Goal: Navigation & Orientation: Find specific page/section

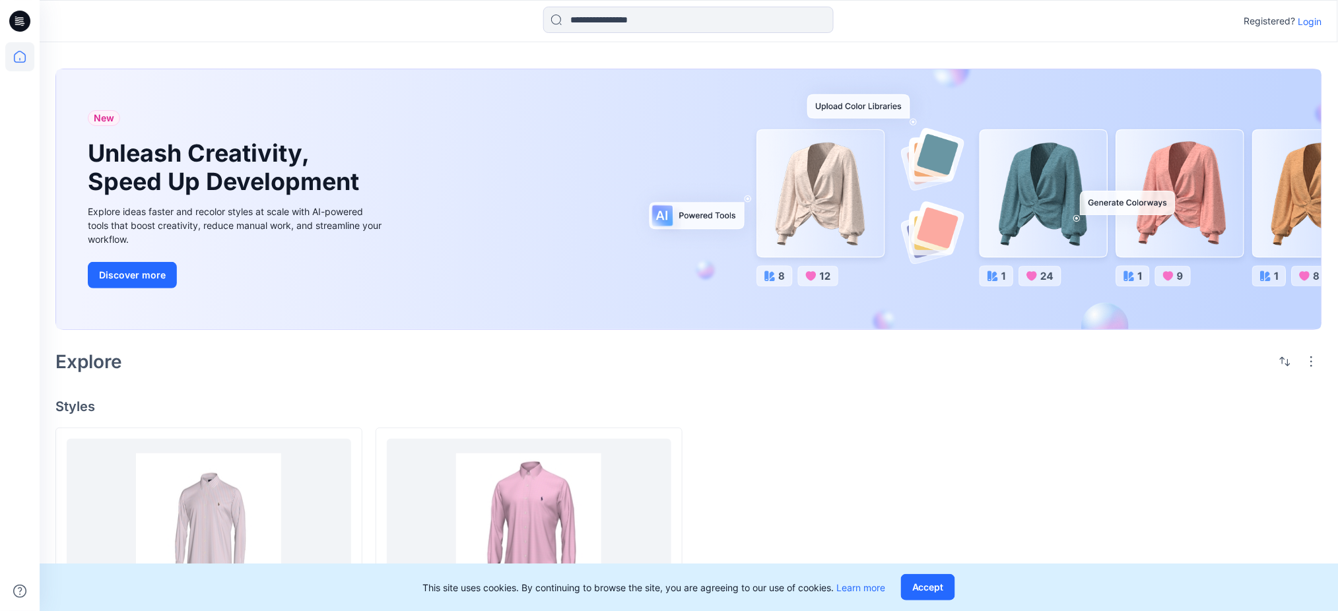
click at [1315, 36] on div "Registered? Login" at bounding box center [689, 21] width 1299 height 42
click at [1314, 21] on p "Login" at bounding box center [1311, 22] width 24 height 14
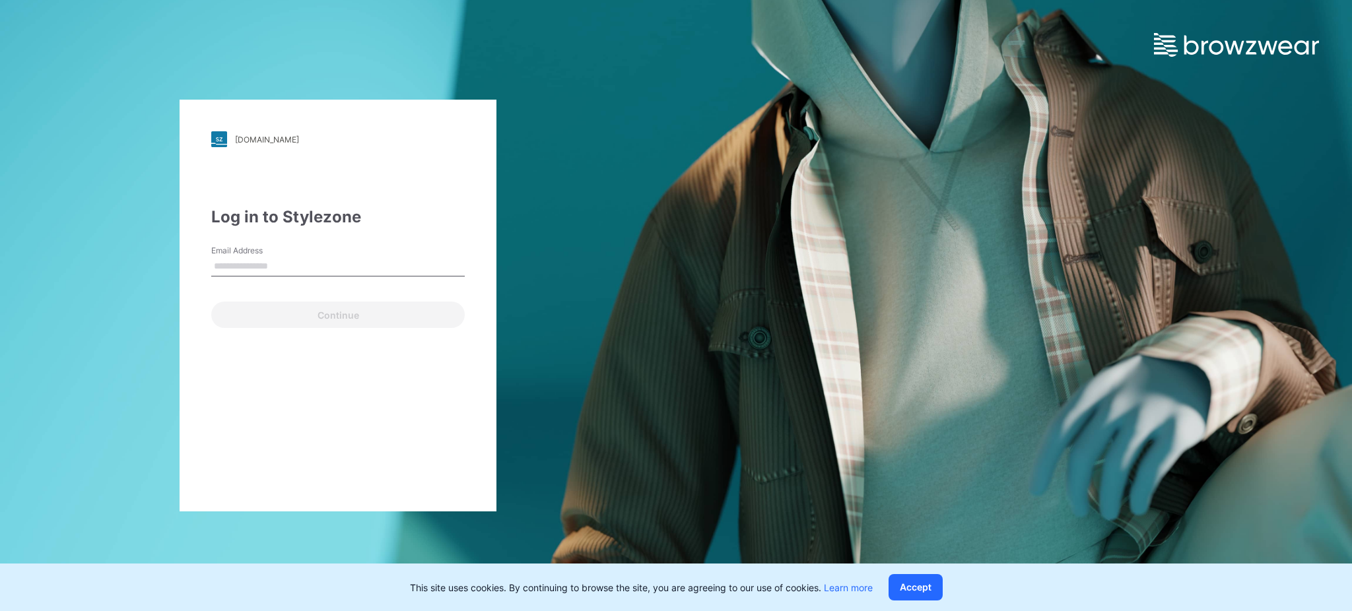
type input "**********"
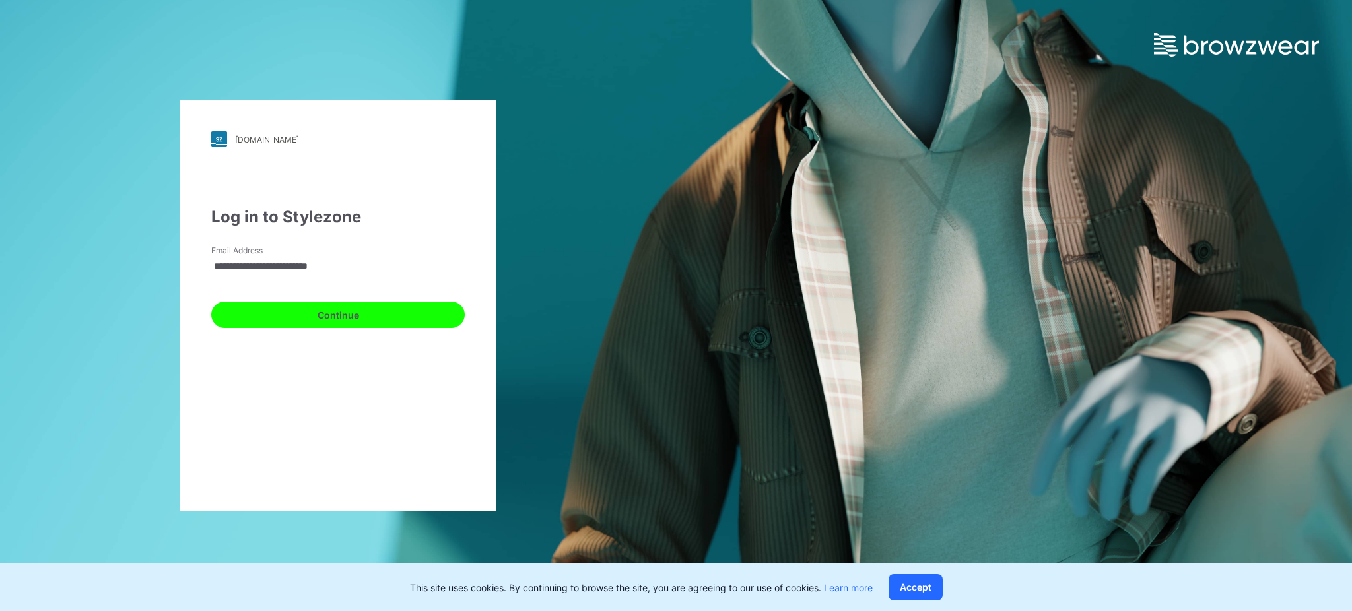
click at [415, 317] on button "Continue" at bounding box center [338, 315] width 254 height 26
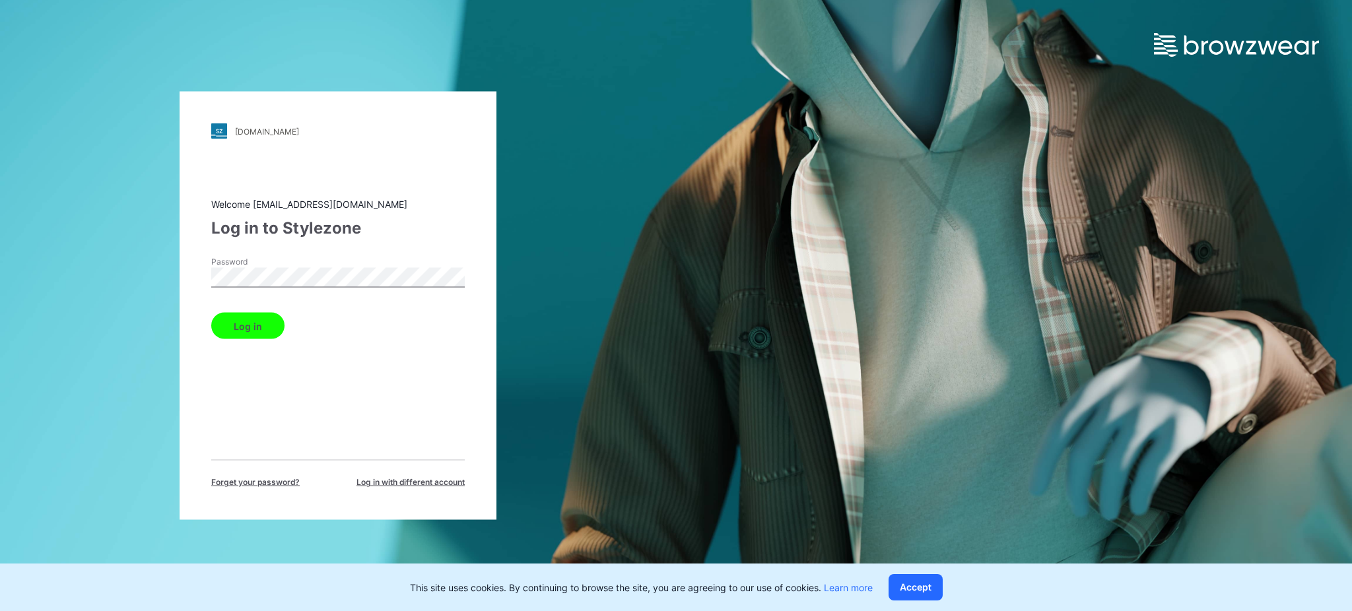
drag, startPoint x: 265, startPoint y: 320, endPoint x: 279, endPoint y: 318, distance: 14.0
click at [263, 320] on button "Log in" at bounding box center [247, 326] width 73 height 26
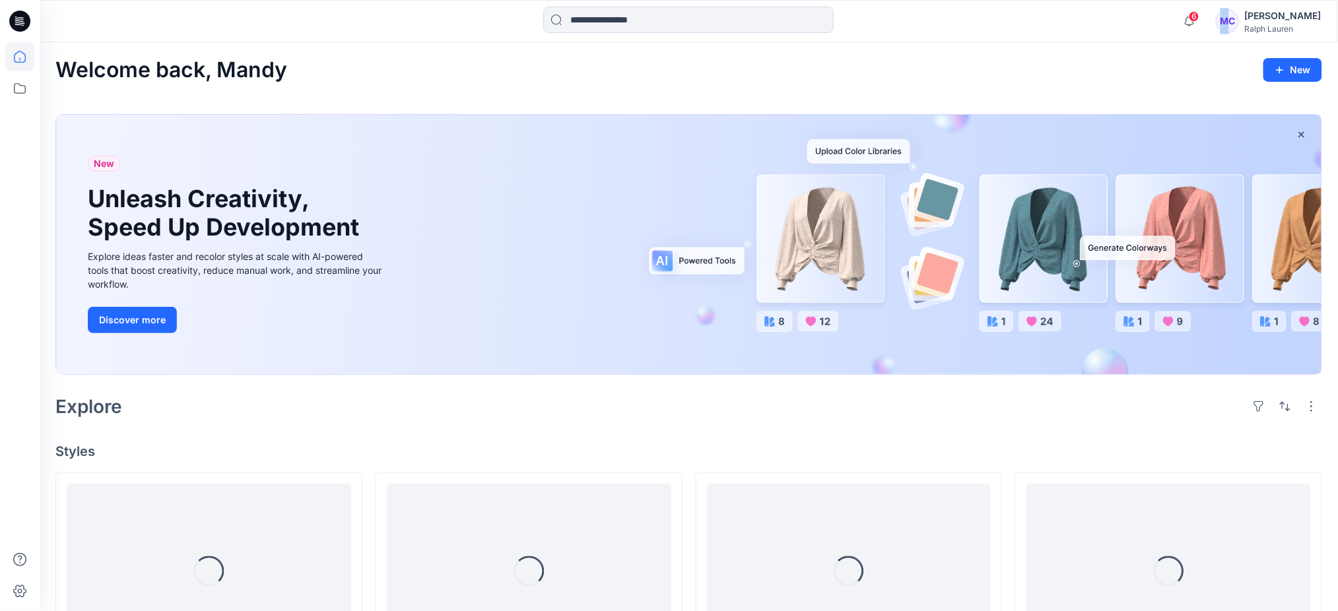
click at [1240, 25] on div "MC" at bounding box center [1228, 21] width 24 height 24
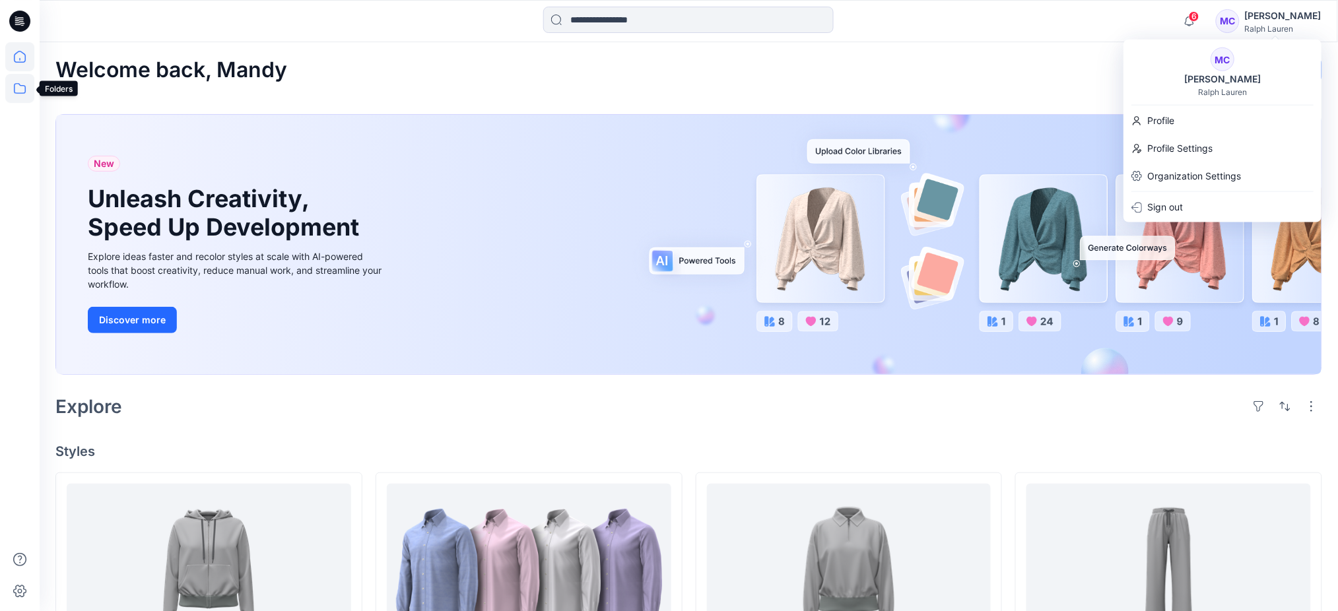
click at [13, 90] on icon at bounding box center [19, 88] width 29 height 29
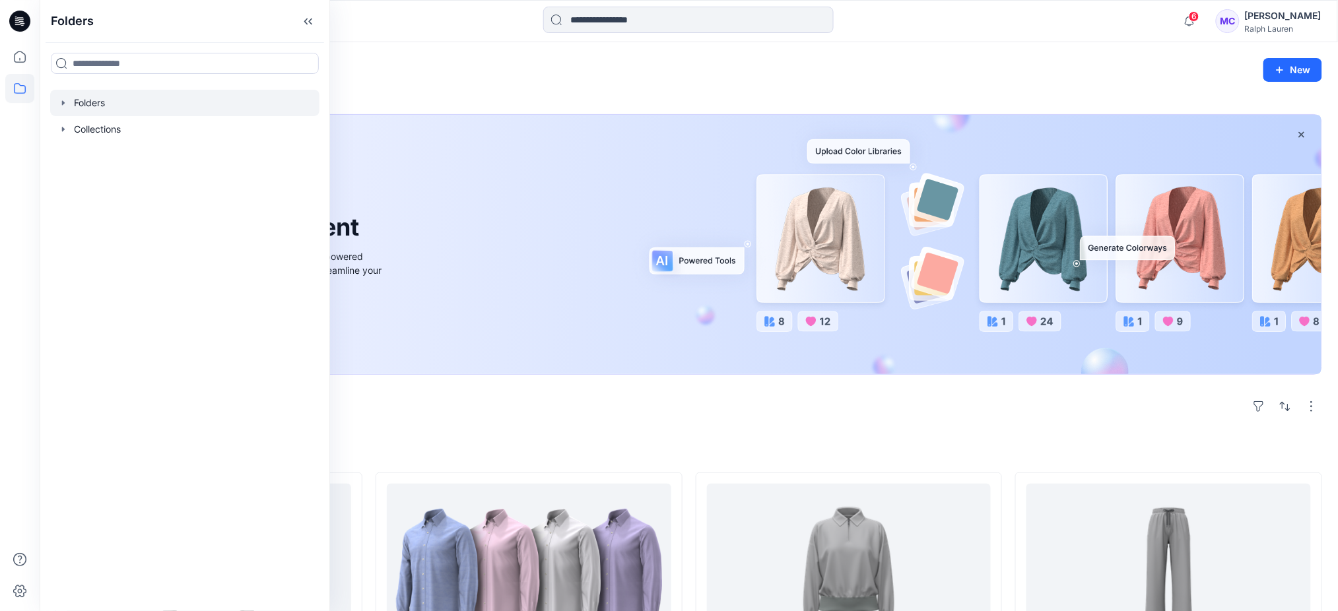
click at [87, 102] on div at bounding box center [184, 103] width 269 height 26
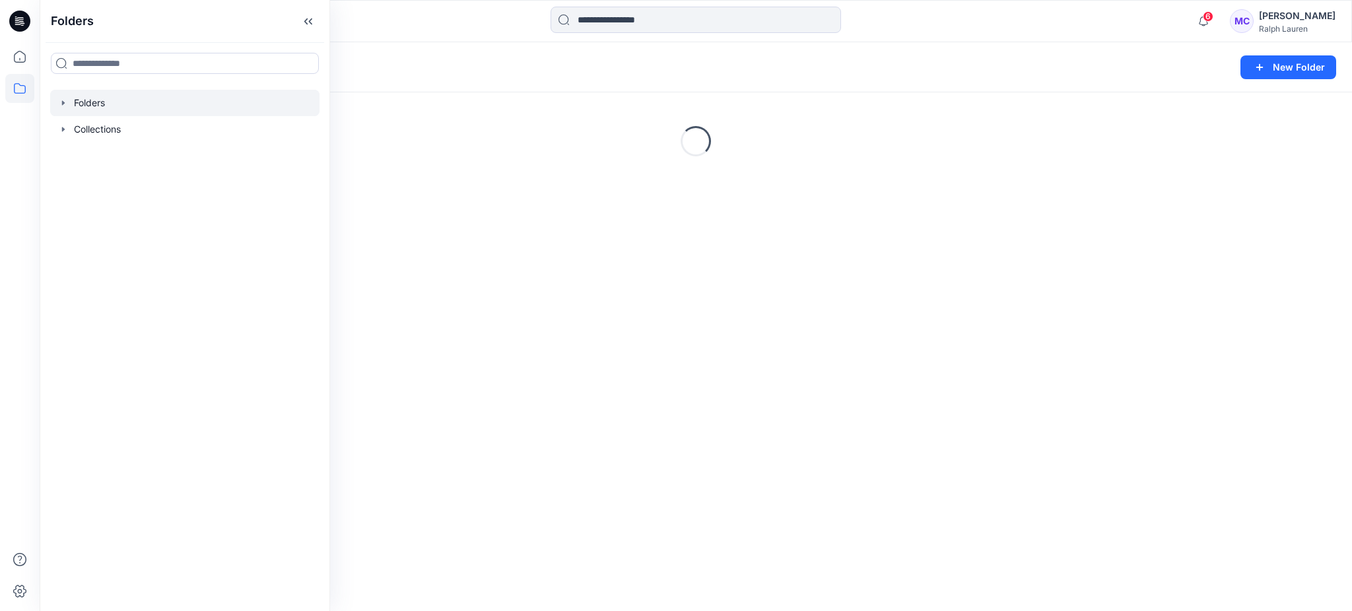
click at [440, 71] on div "Folders" at bounding box center [644, 67] width 1178 height 18
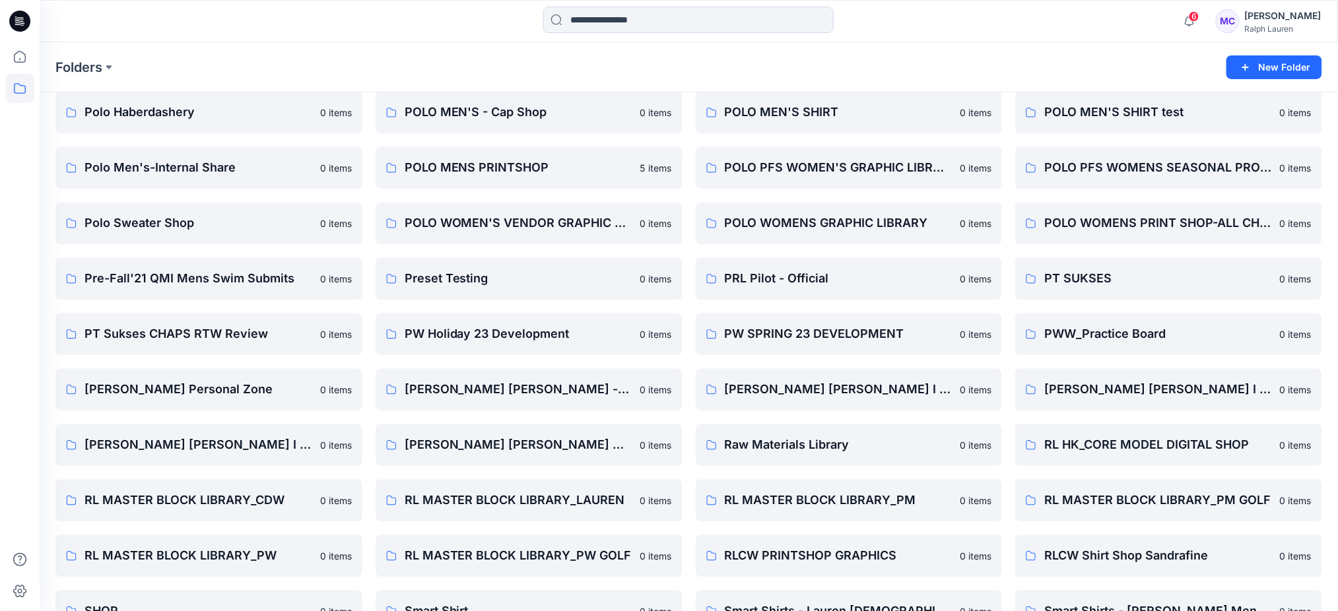
scroll to position [1056, 0]
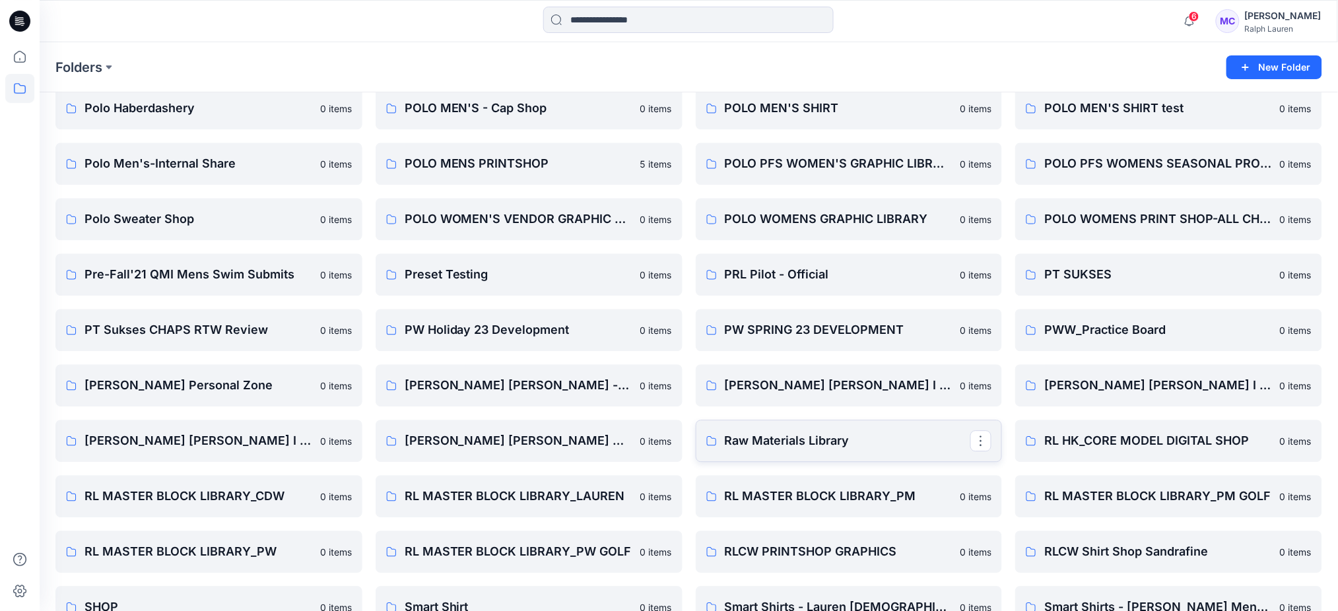
click at [750, 437] on p "Raw Materials Library" at bounding box center [848, 441] width 246 height 18
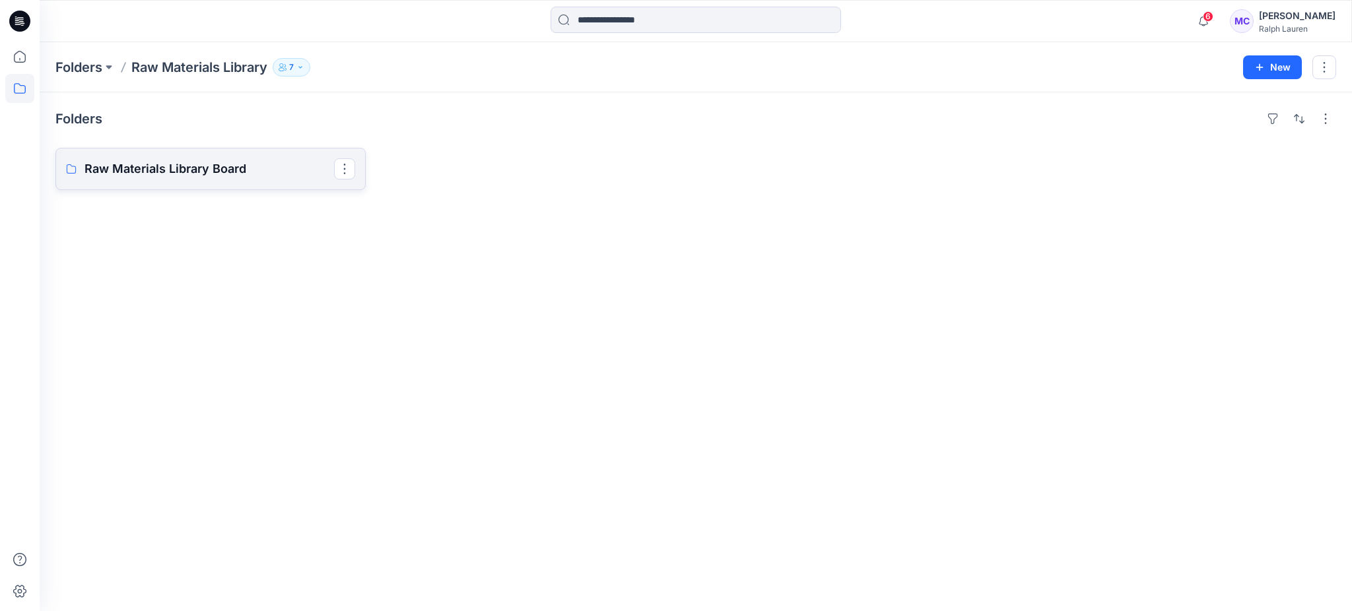
click at [166, 170] on p "Raw Materials Library Board" at bounding box center [210, 169] width 250 height 18
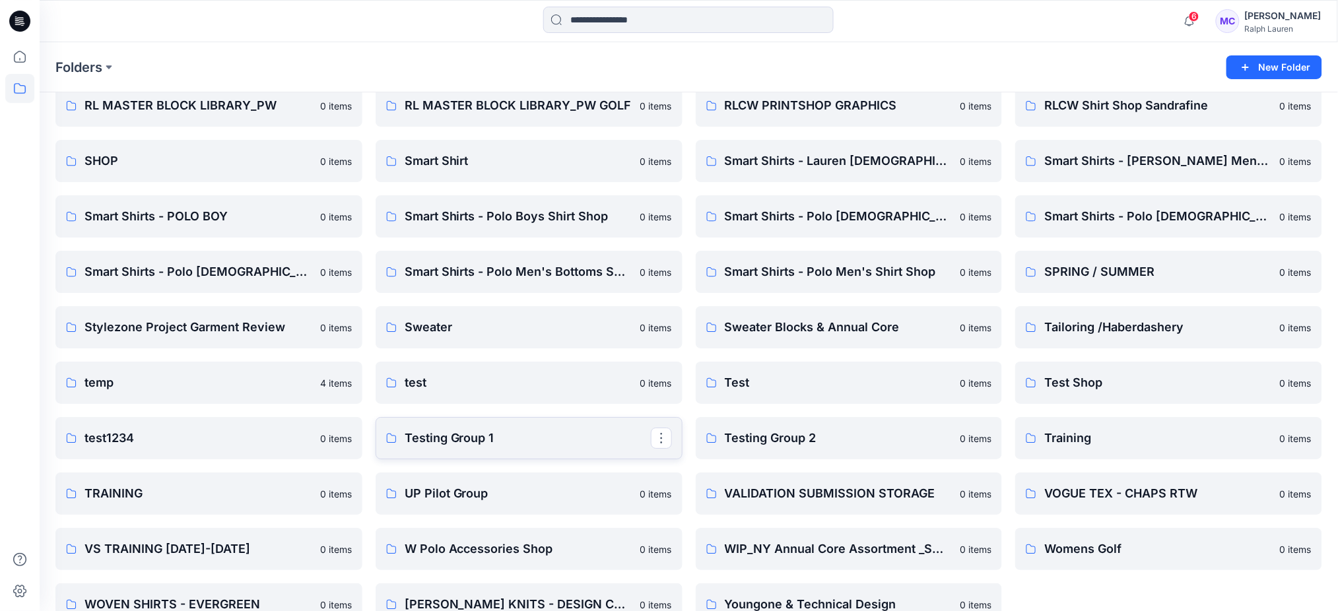
scroll to position [1532, 0]
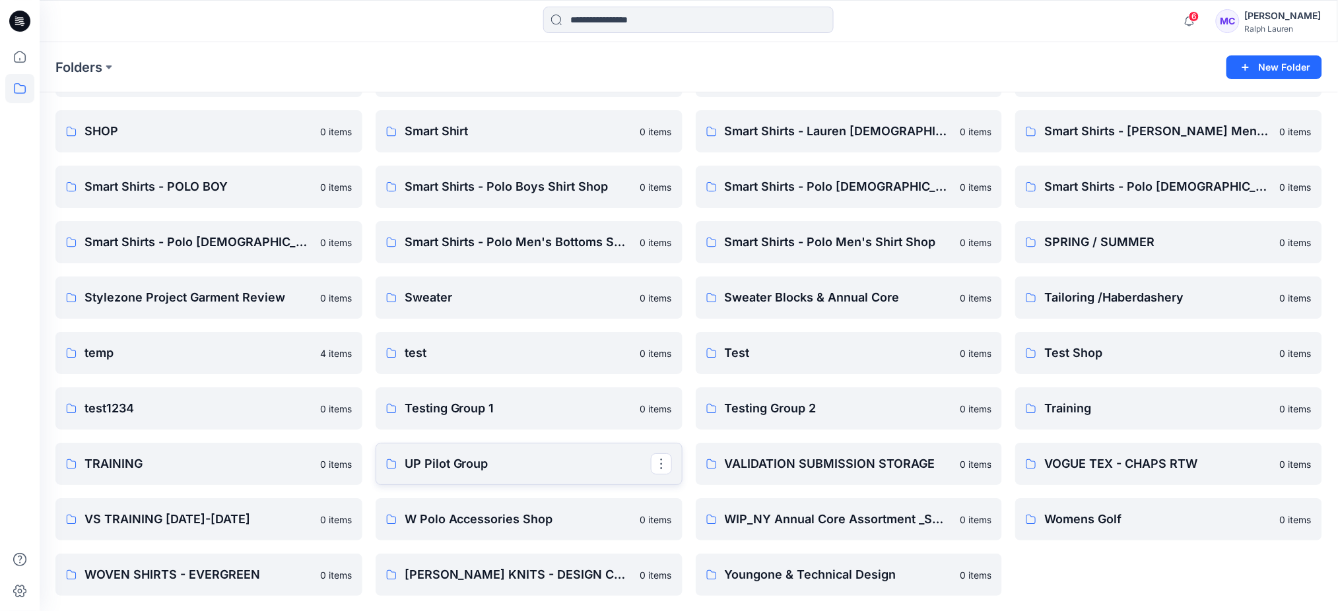
click at [527, 476] on link "UP Pilot Group" at bounding box center [529, 464] width 307 height 42
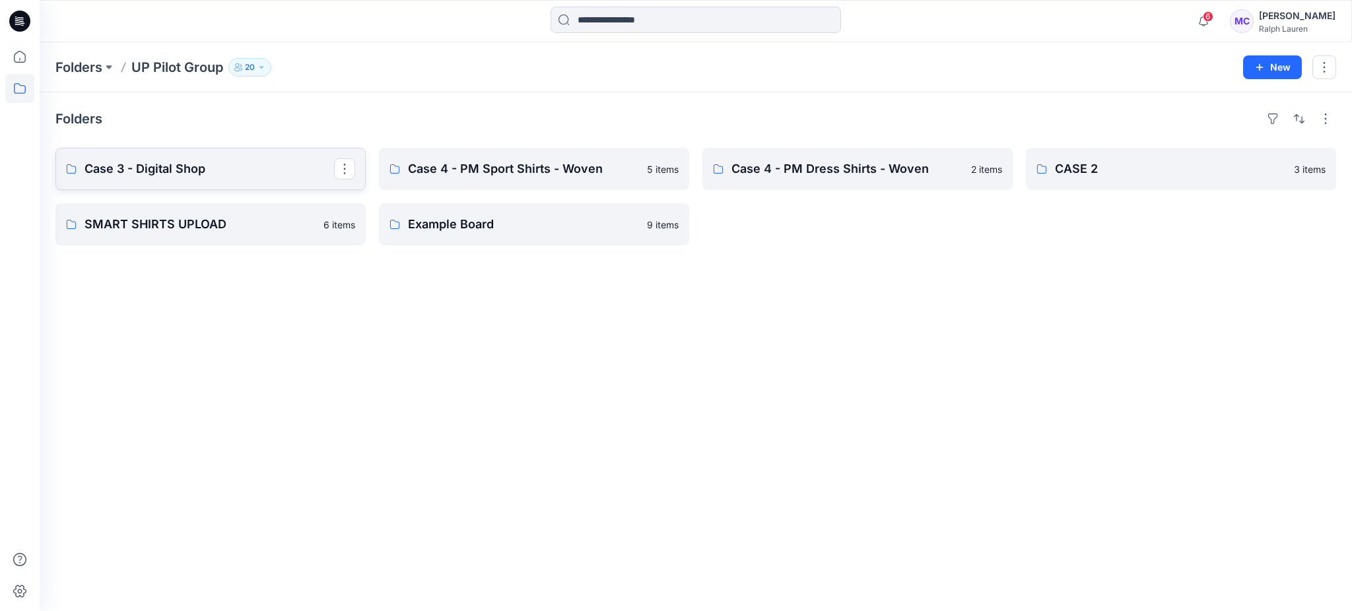
click at [185, 186] on link "Case 3 - Digital Shop" at bounding box center [210, 169] width 310 height 42
click at [551, 235] on link "Example Board" at bounding box center [534, 224] width 310 height 42
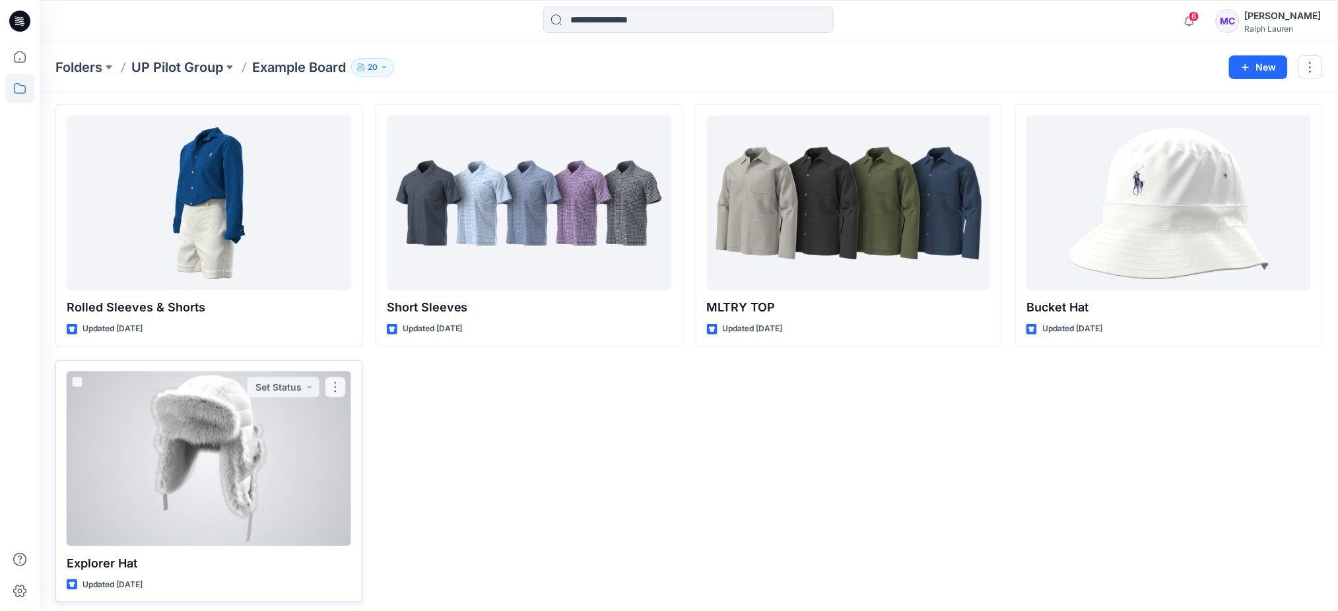
scroll to position [306, 0]
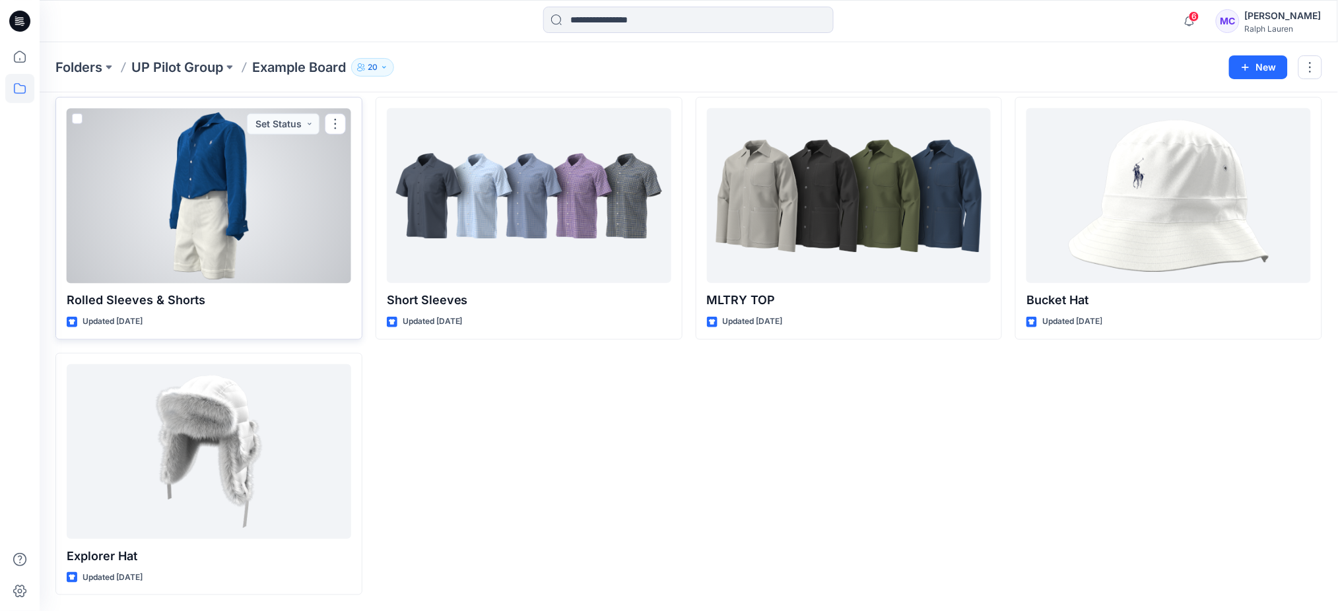
click at [215, 201] on div at bounding box center [209, 195] width 285 height 175
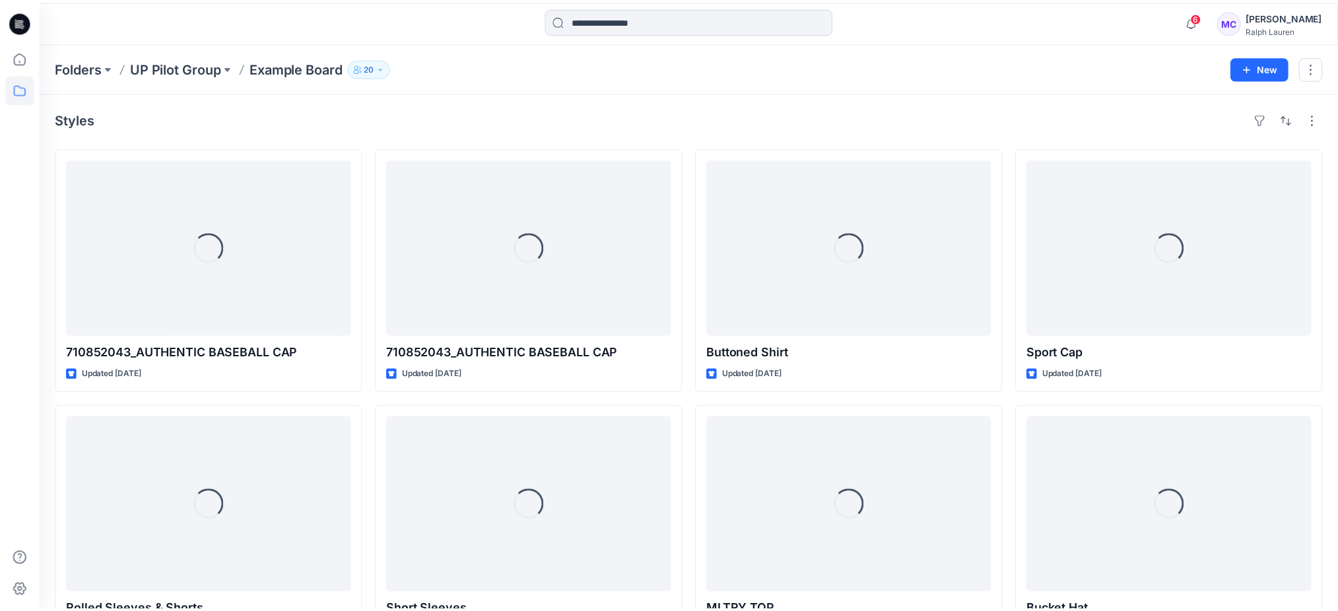
scroll to position [306, 0]
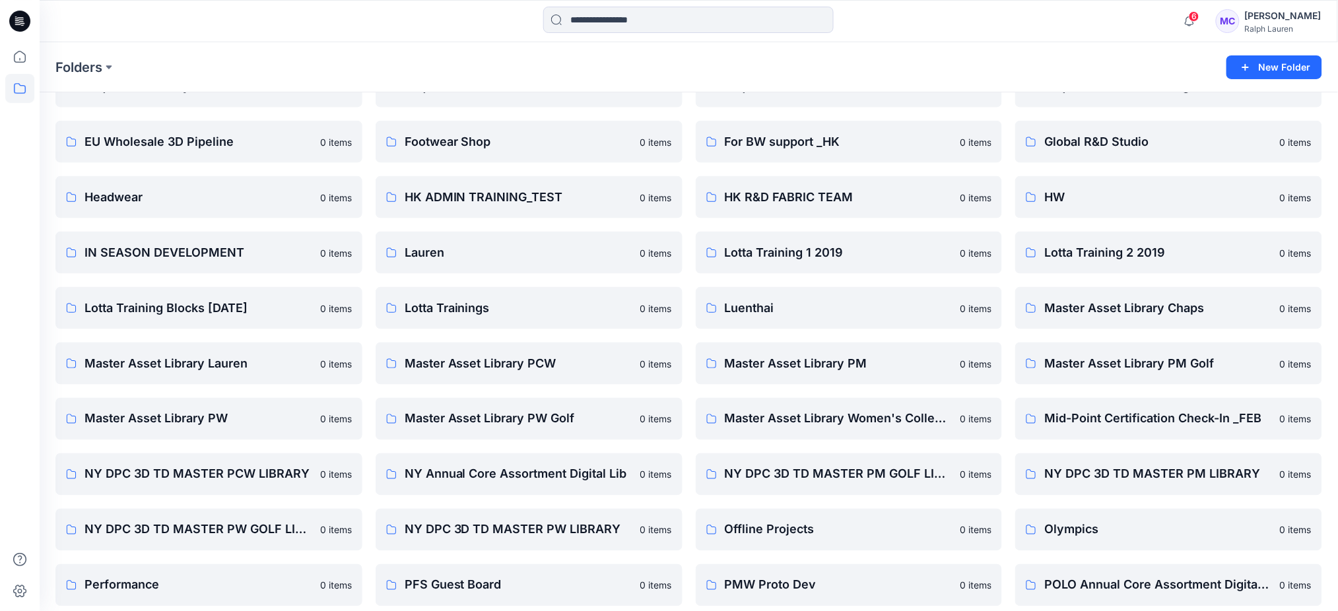
scroll to position [564, 0]
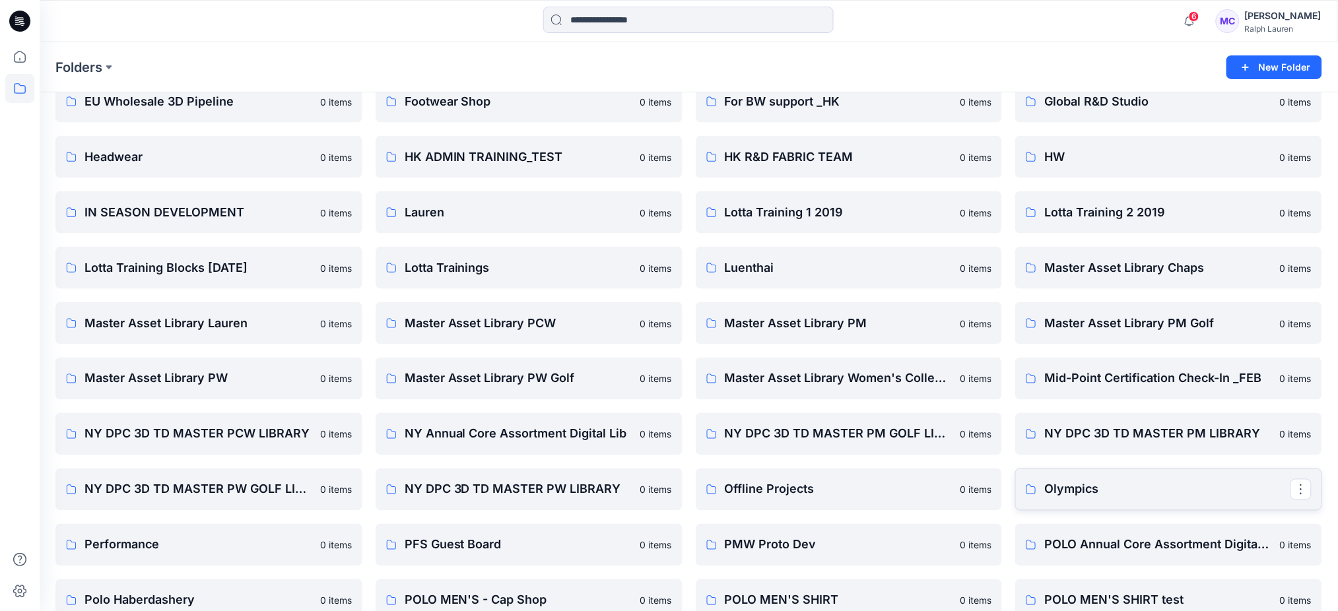
click at [1077, 493] on p "Olympics" at bounding box center [1167, 490] width 246 height 18
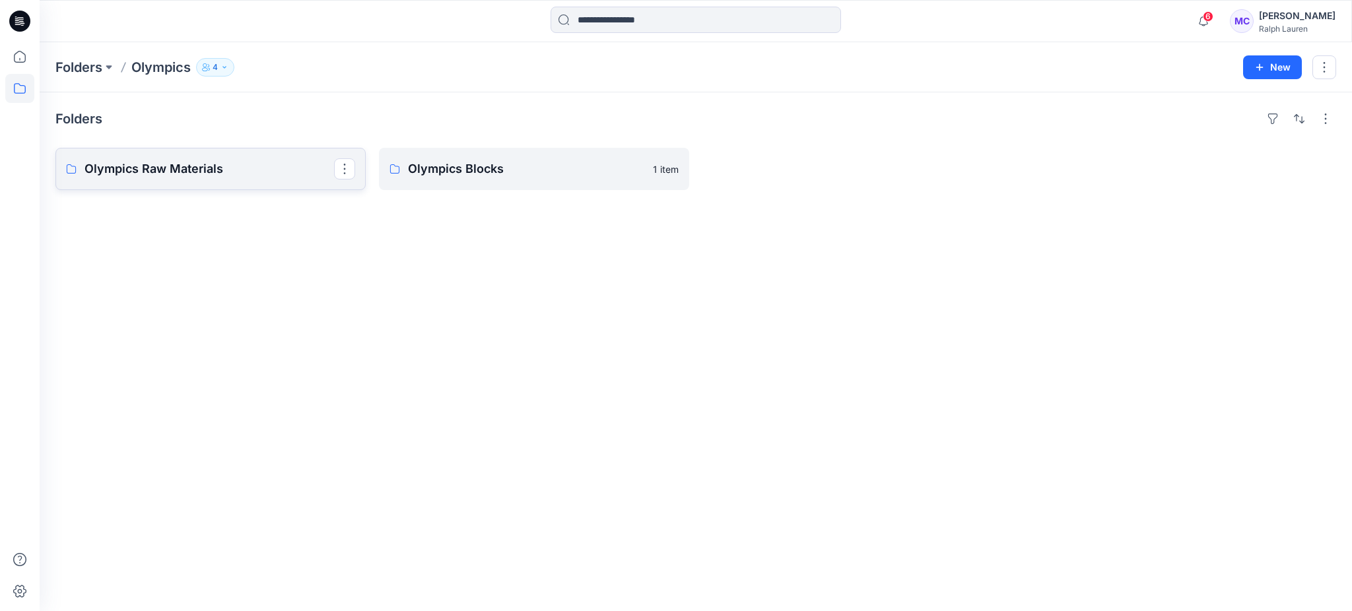
click at [248, 172] on p "Olympics Raw Materials" at bounding box center [210, 169] width 250 height 18
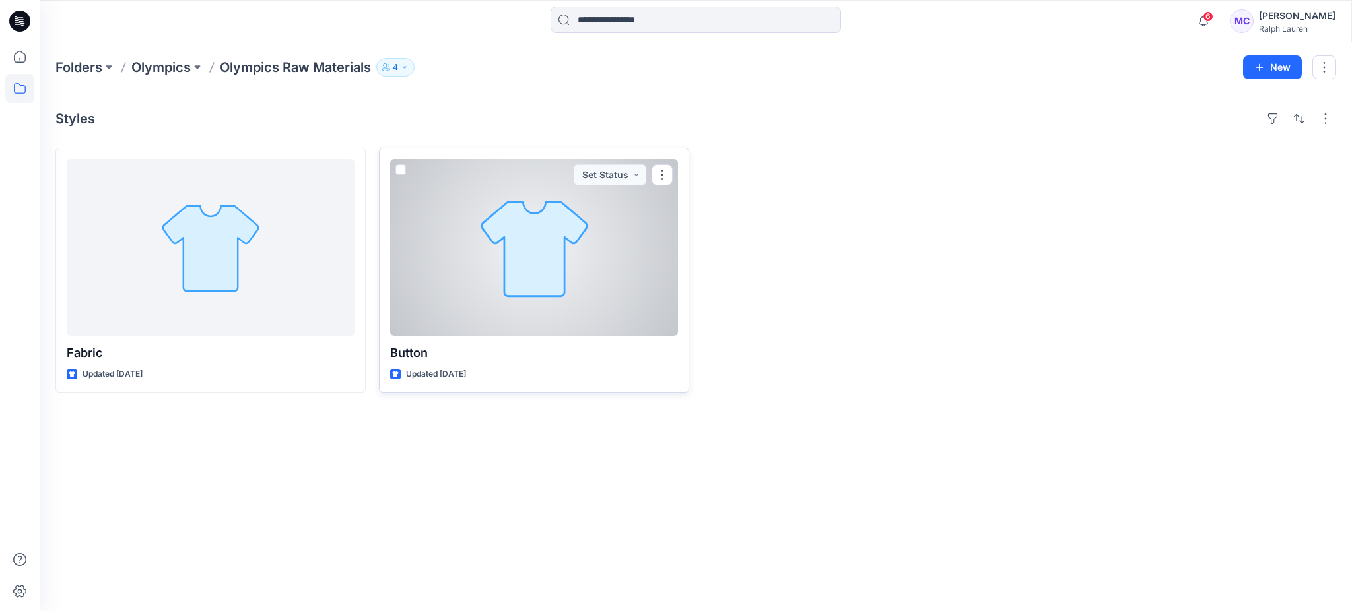
click at [472, 316] on div at bounding box center [534, 247] width 288 height 177
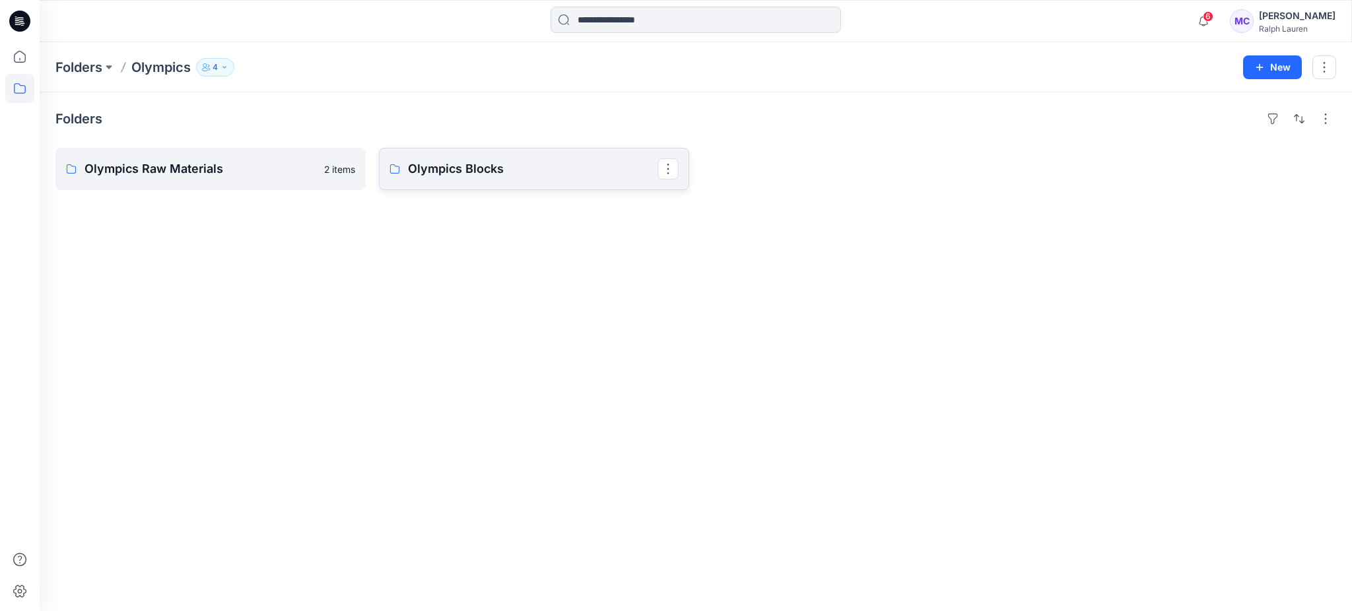
click at [505, 174] on p "Olympics Blocks" at bounding box center [533, 169] width 250 height 18
click at [1283, 24] on div "Ralph Lauren" at bounding box center [1297, 29] width 77 height 10
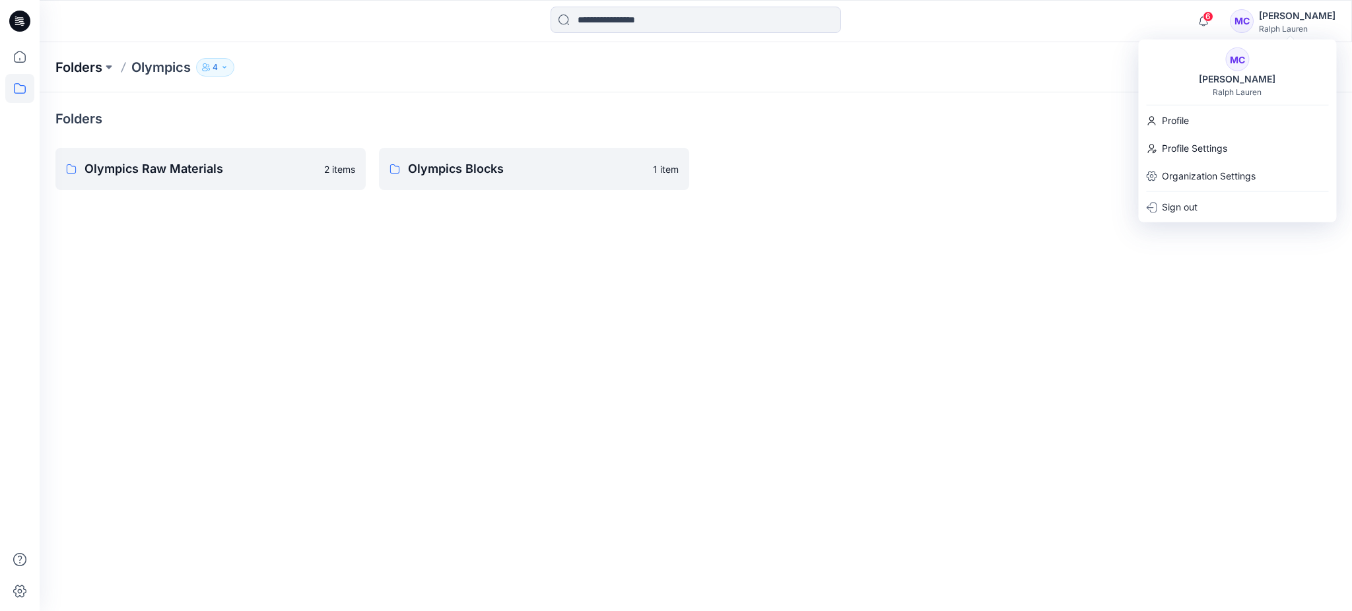
click at [58, 58] on p "Folders" at bounding box center [78, 67] width 47 height 18
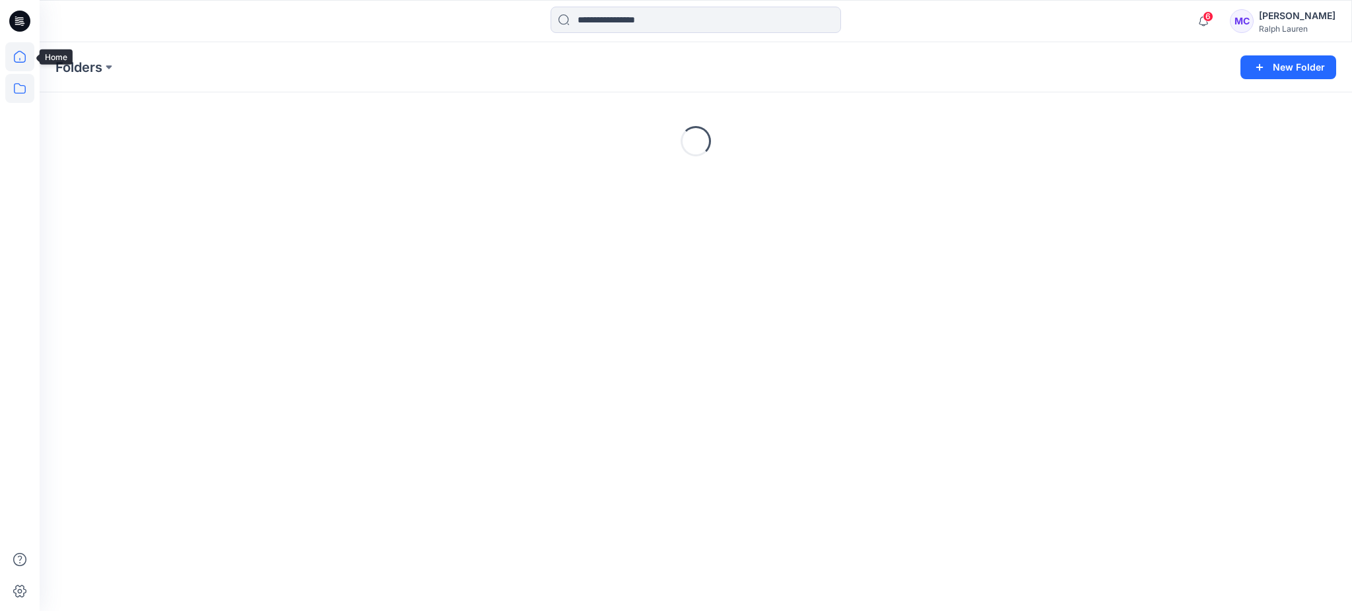
click at [19, 53] on icon at bounding box center [19, 56] width 29 height 29
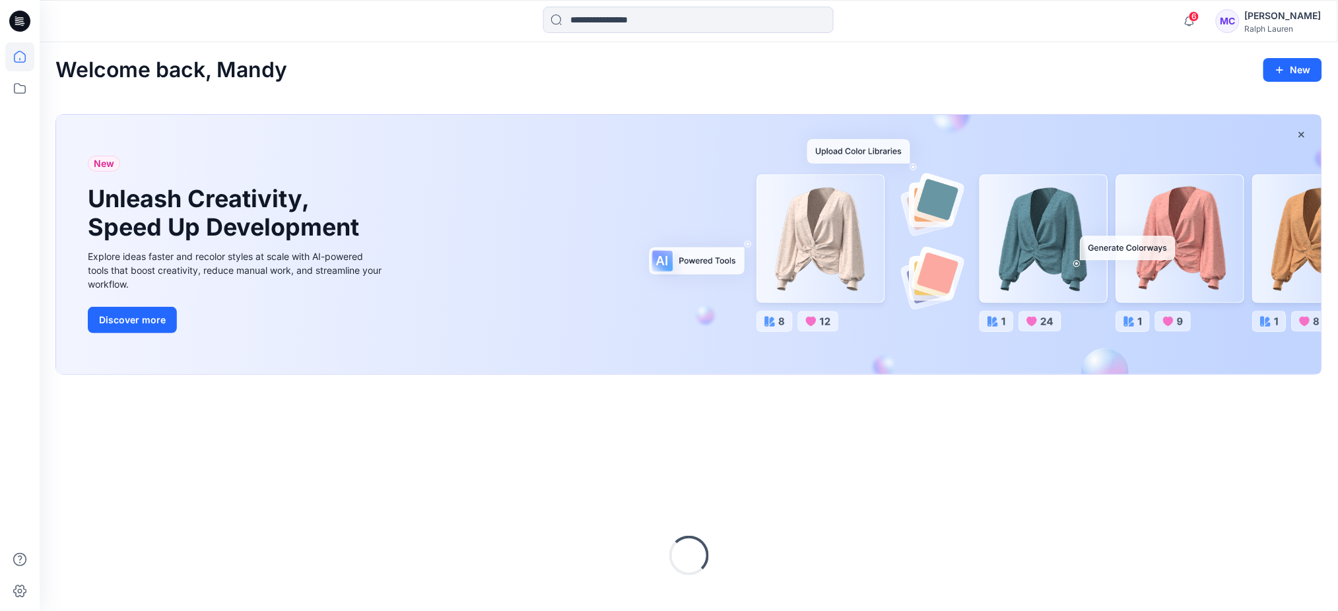
click at [1264, 21] on div "[PERSON_NAME]" at bounding box center [1283, 16] width 77 height 16
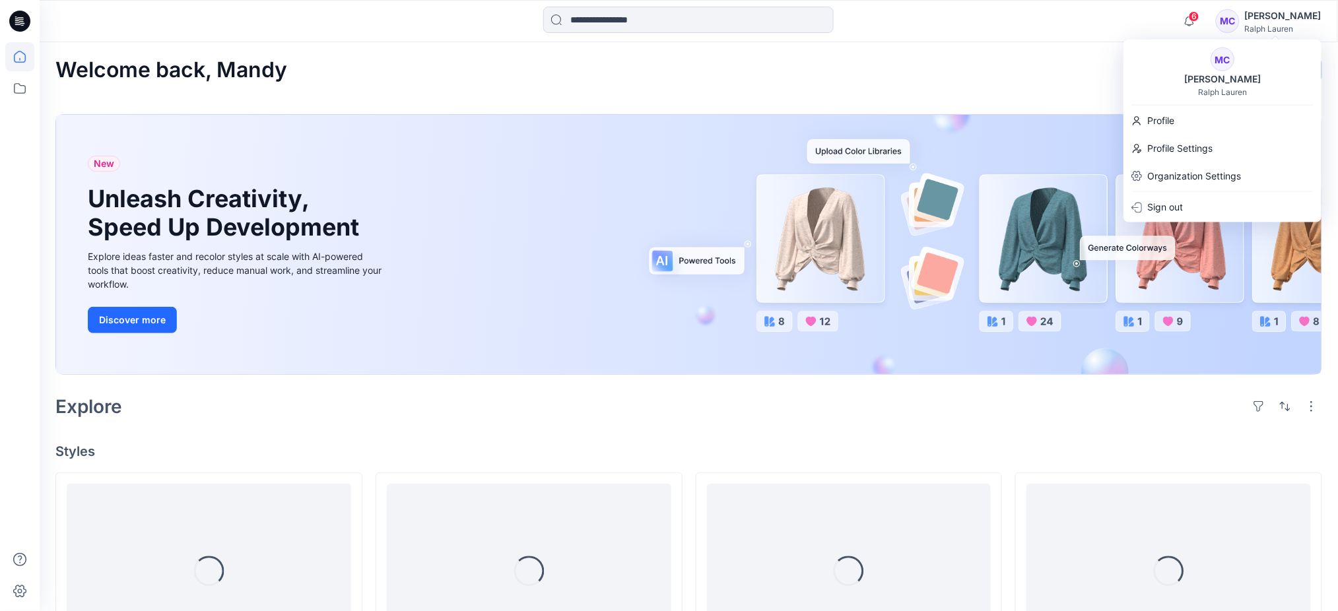
click at [1240, 19] on div "MC" at bounding box center [1228, 21] width 24 height 24
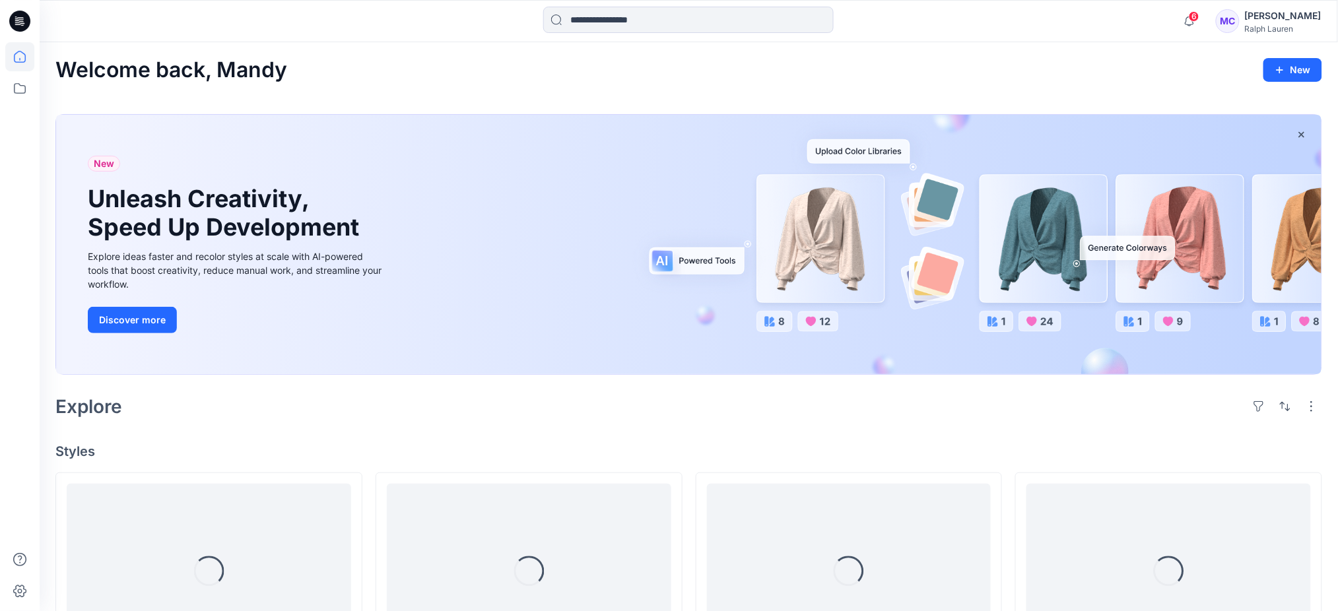
click at [1240, 19] on div "MC" at bounding box center [1228, 21] width 24 height 24
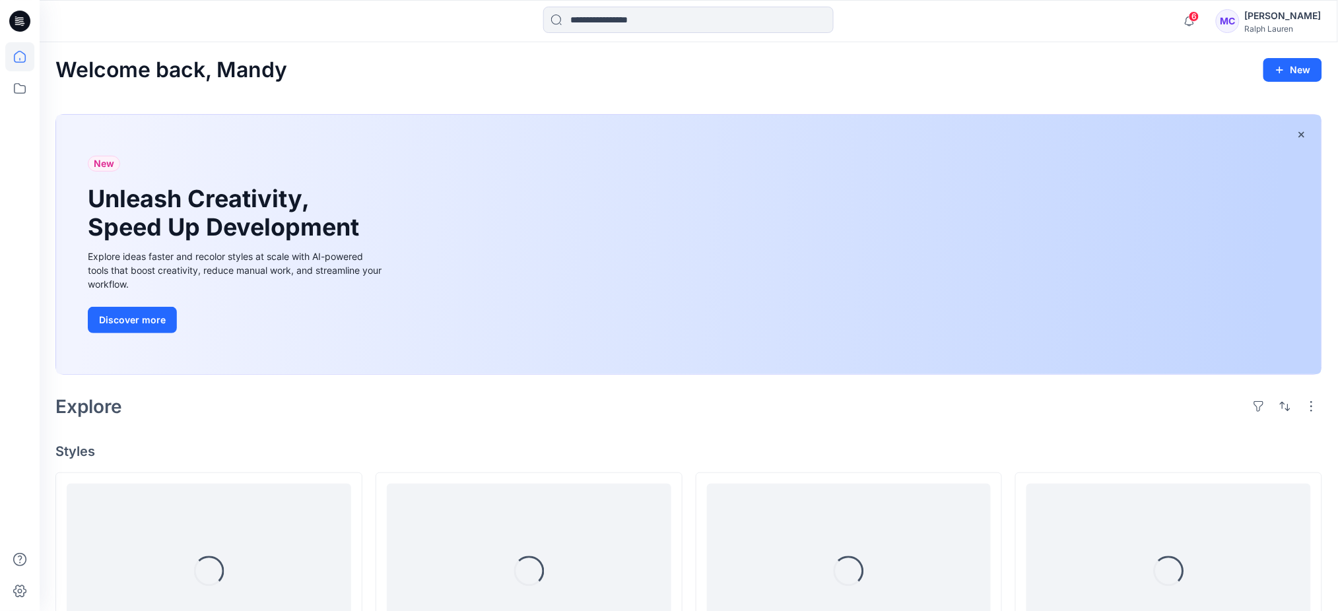
click at [1240, 28] on div "MC" at bounding box center [1228, 21] width 24 height 24
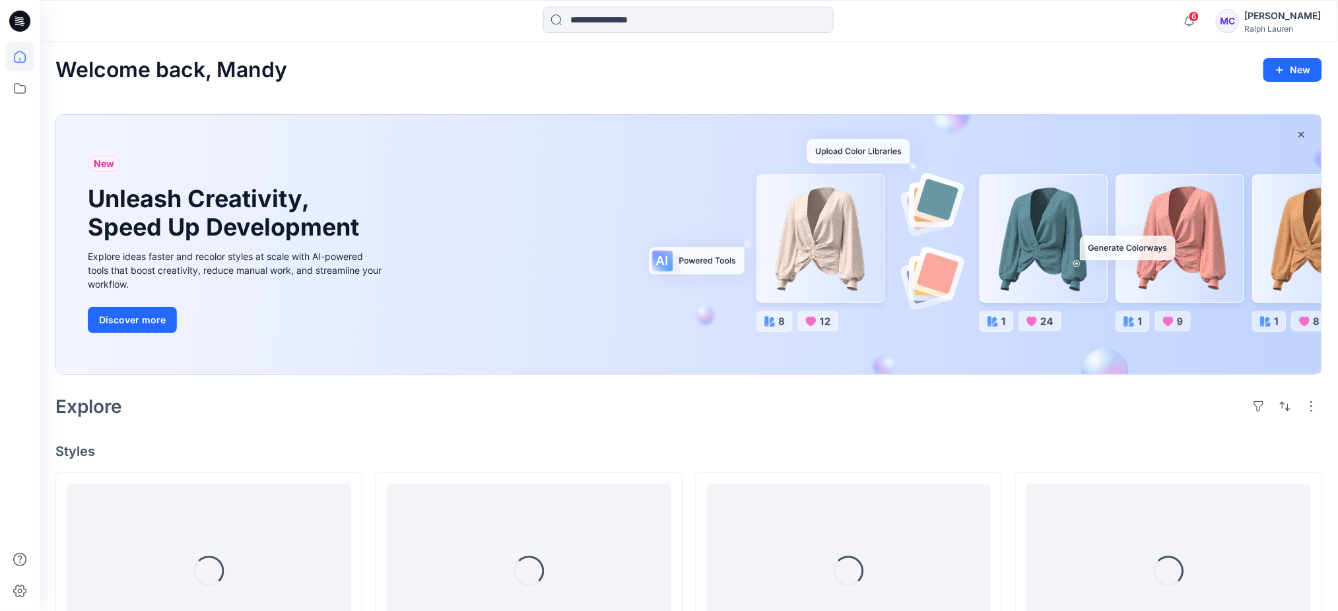
click at [1254, 18] on div "MC Mandy Chong Ralph Lauren" at bounding box center [1269, 21] width 106 height 26
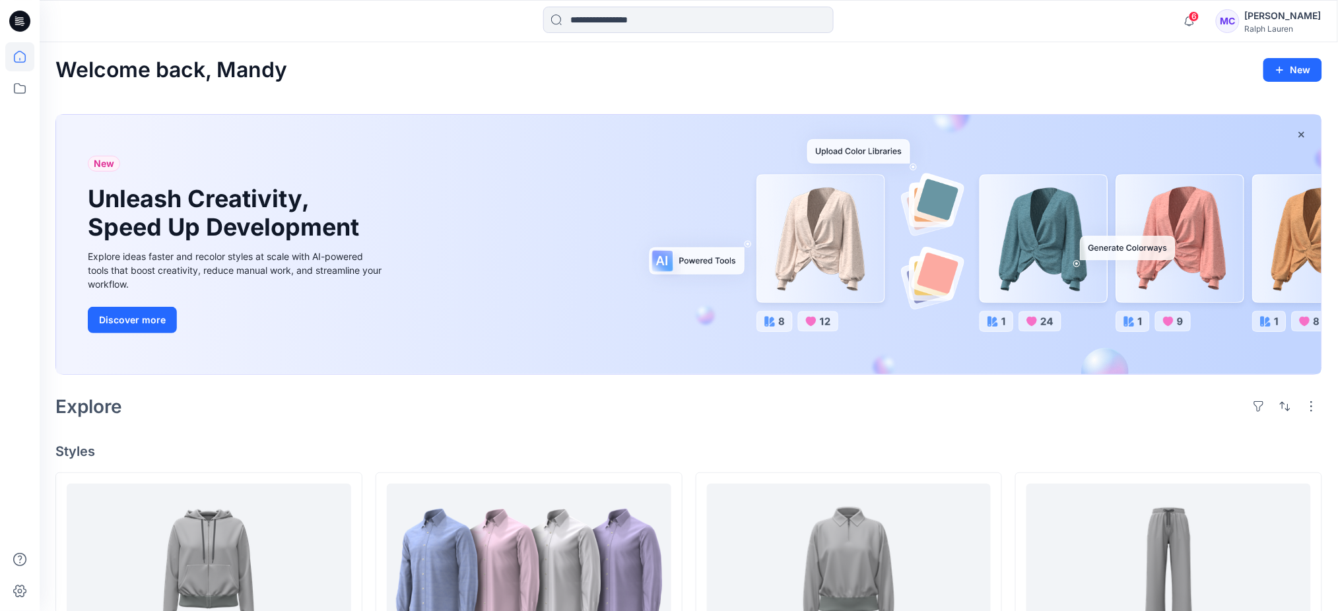
click at [1240, 18] on div "MC" at bounding box center [1228, 21] width 24 height 24
